Goal: Browse casually: Explore the website without a specific task or goal

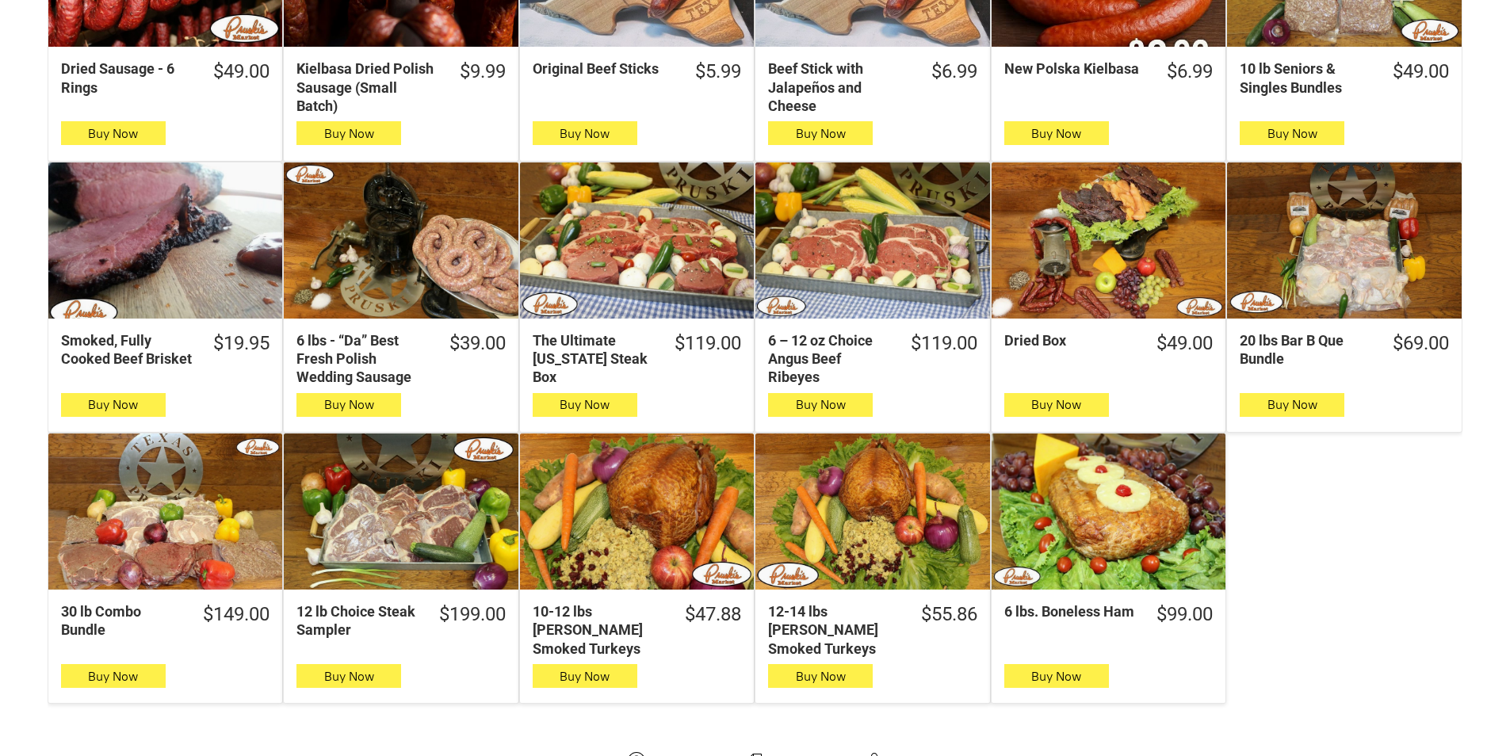
scroll to position [714, 0]
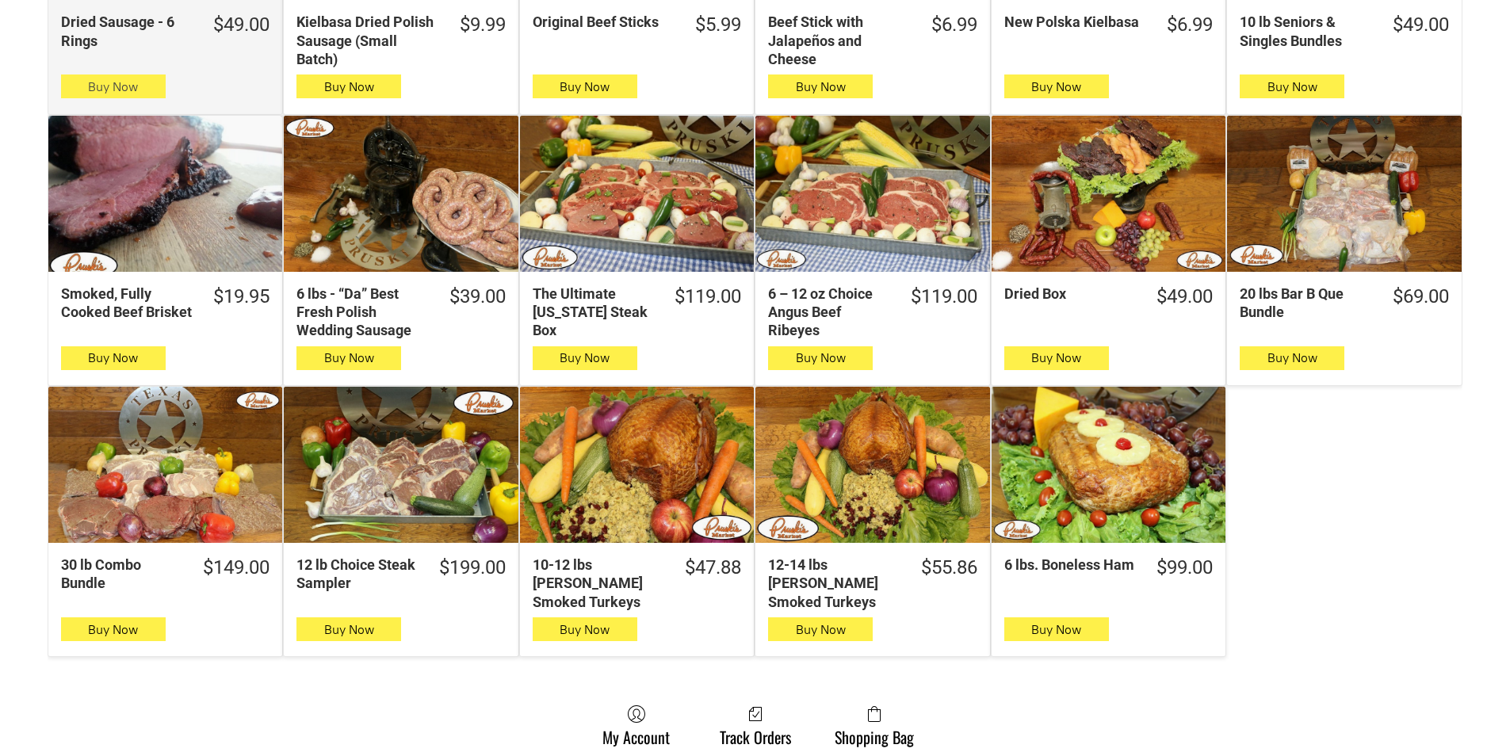
click at [147, 94] on button "Buy Now" at bounding box center [113, 87] width 105 height 24
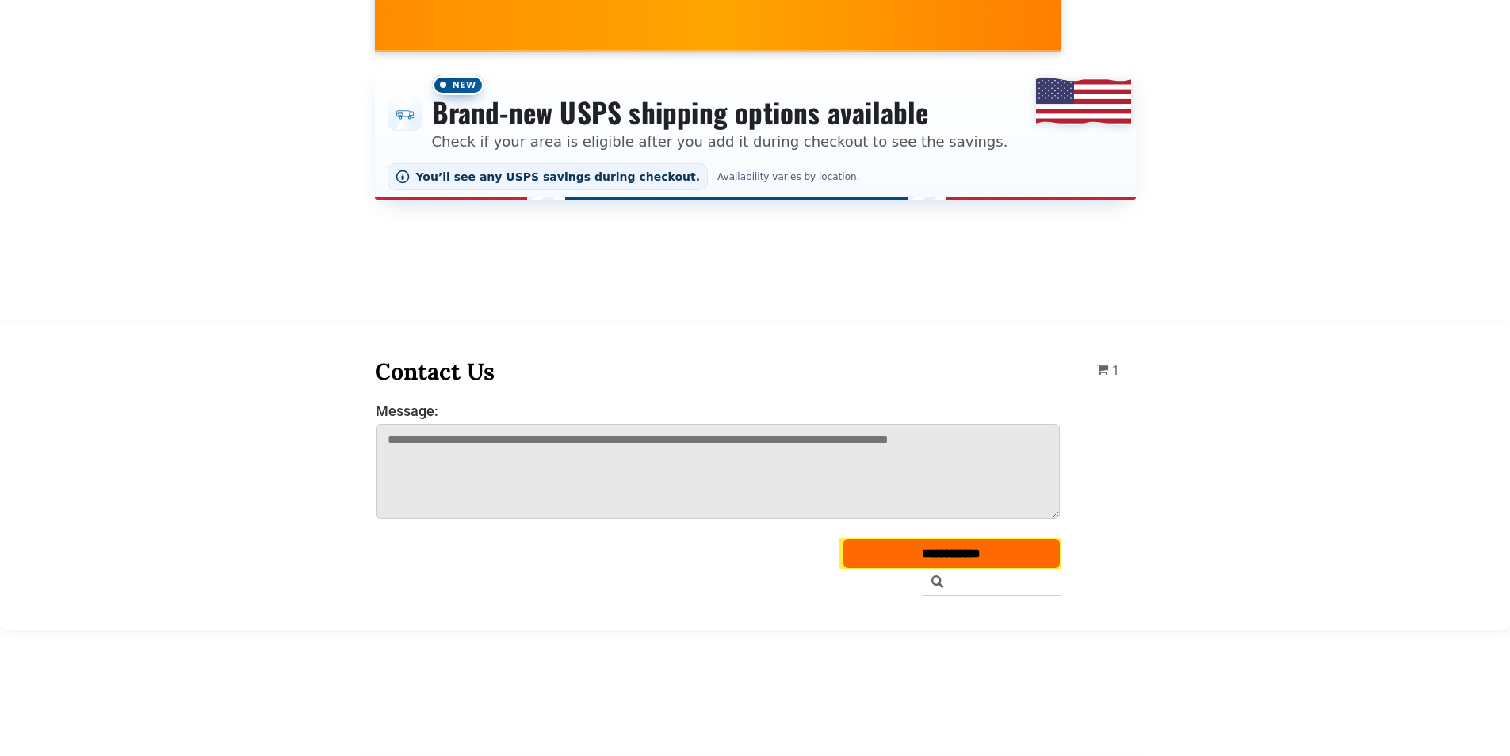
scroll to position [0, 0]
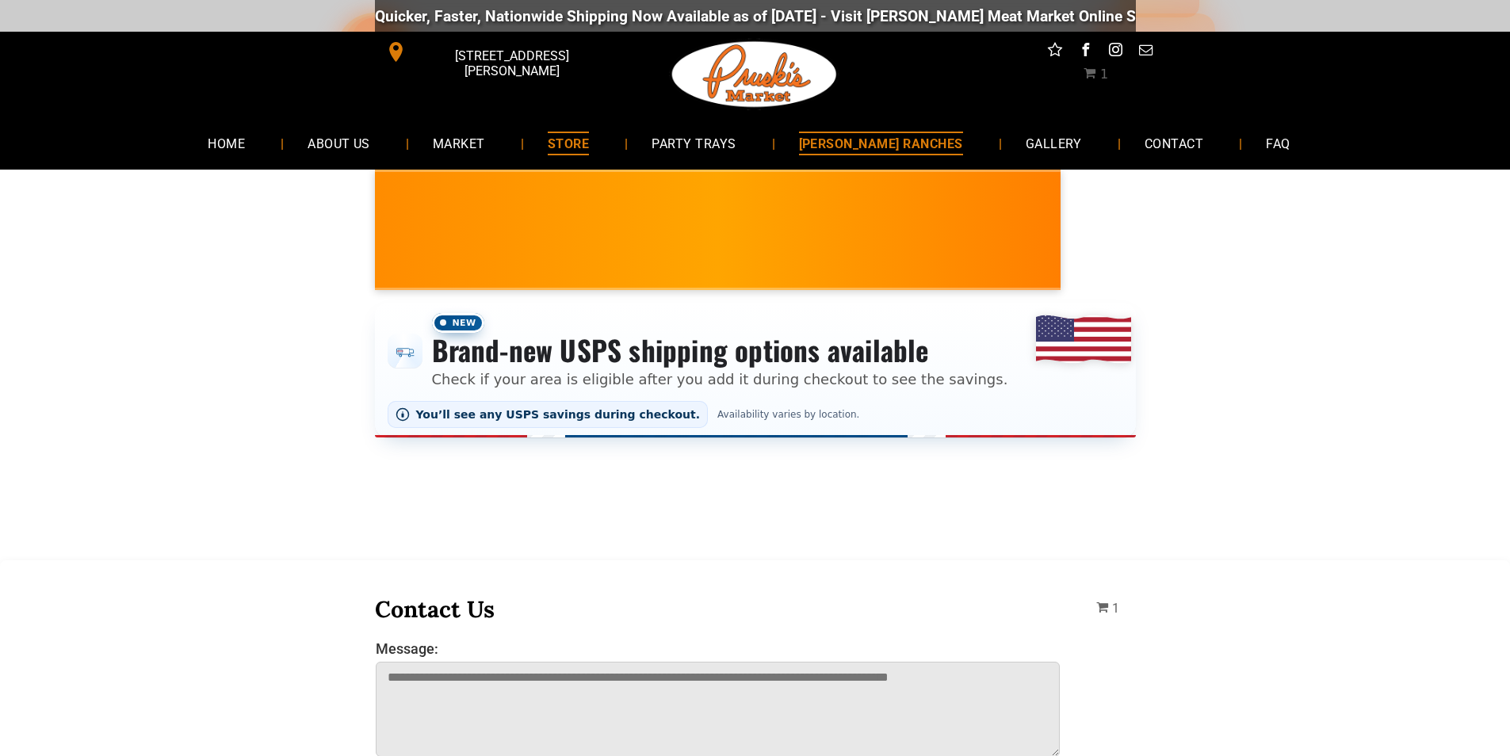
click at [897, 138] on span "[PERSON_NAME] RANCHES" at bounding box center [881, 143] width 164 height 23
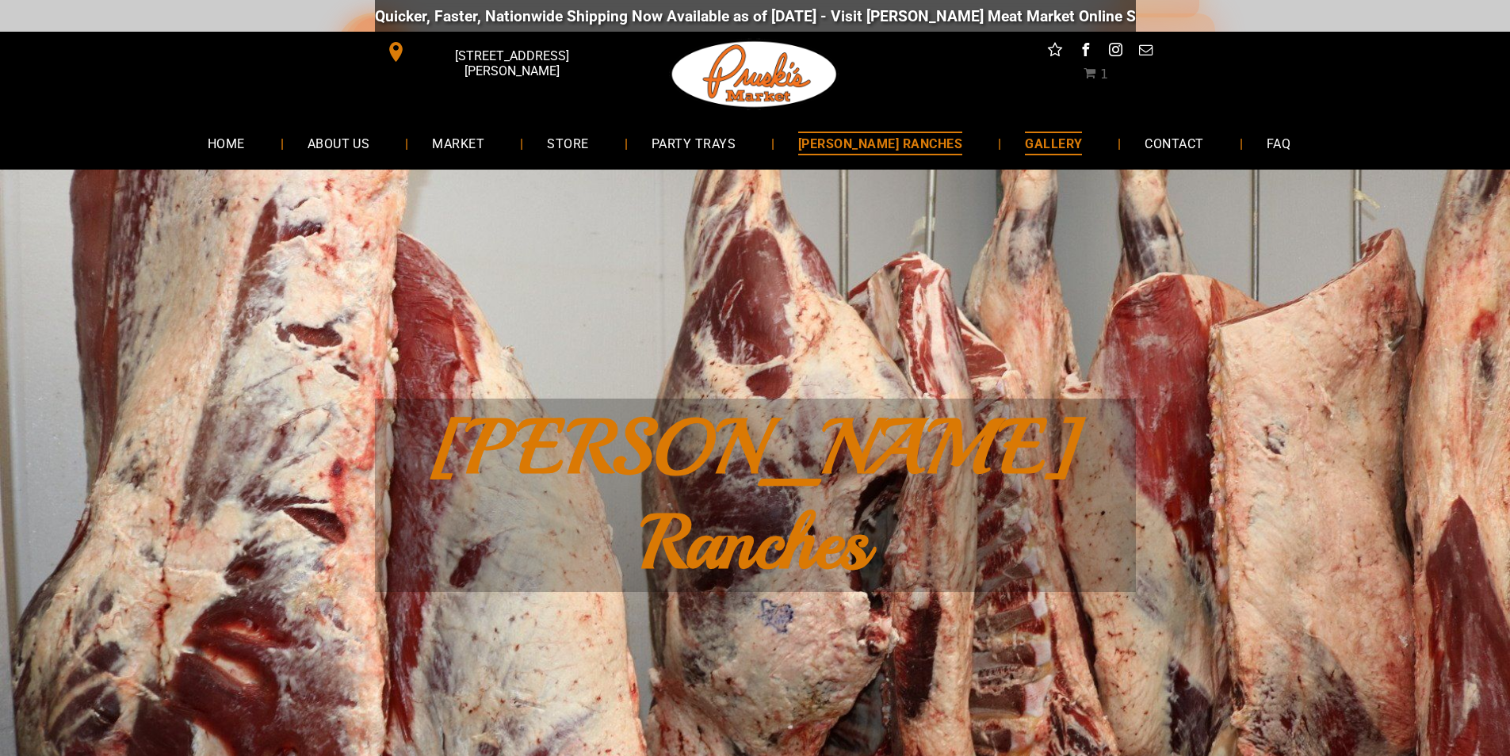
click at [1043, 143] on span "GALLERY" at bounding box center [1053, 143] width 57 height 23
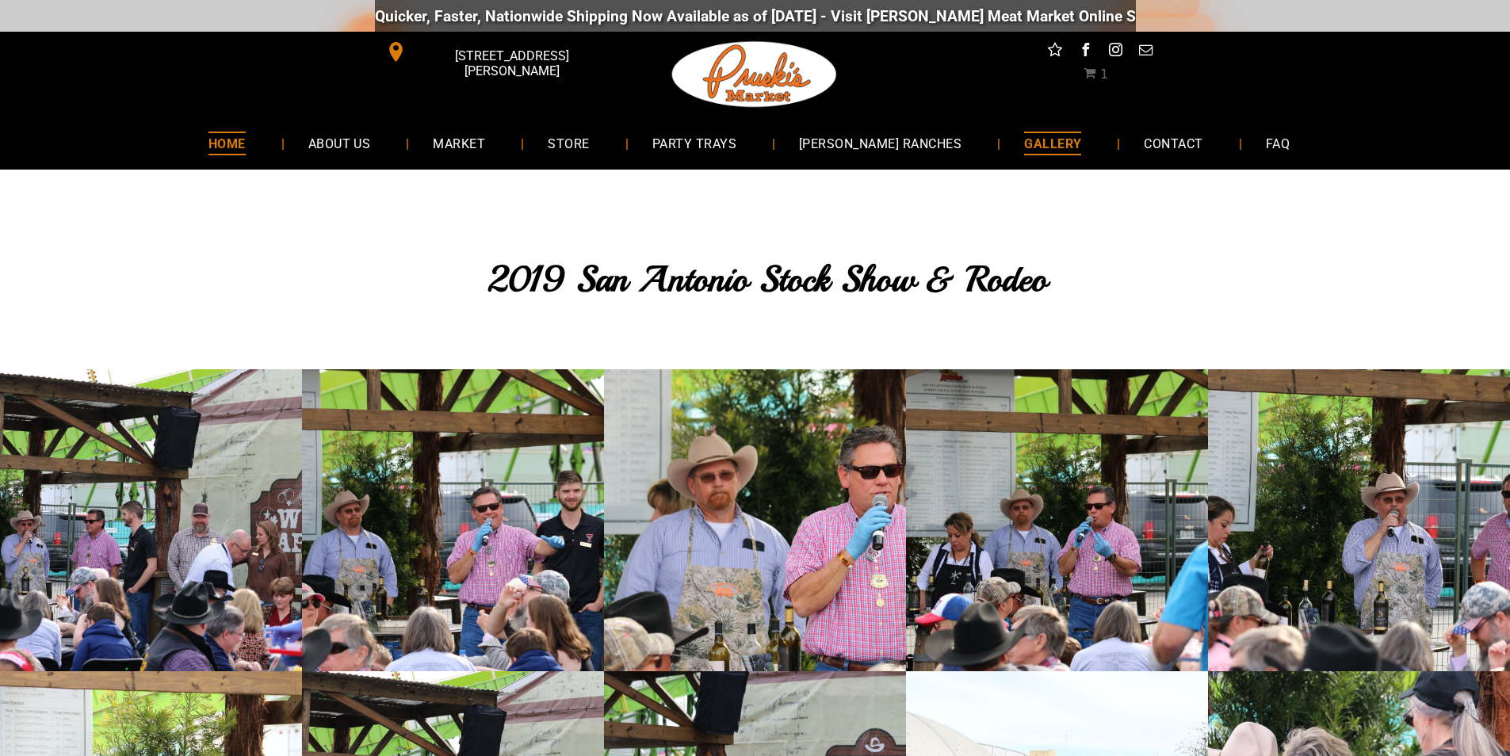
click at [246, 138] on span "HOME" at bounding box center [227, 143] width 37 height 23
